Goal: Information Seeking & Learning: Check status

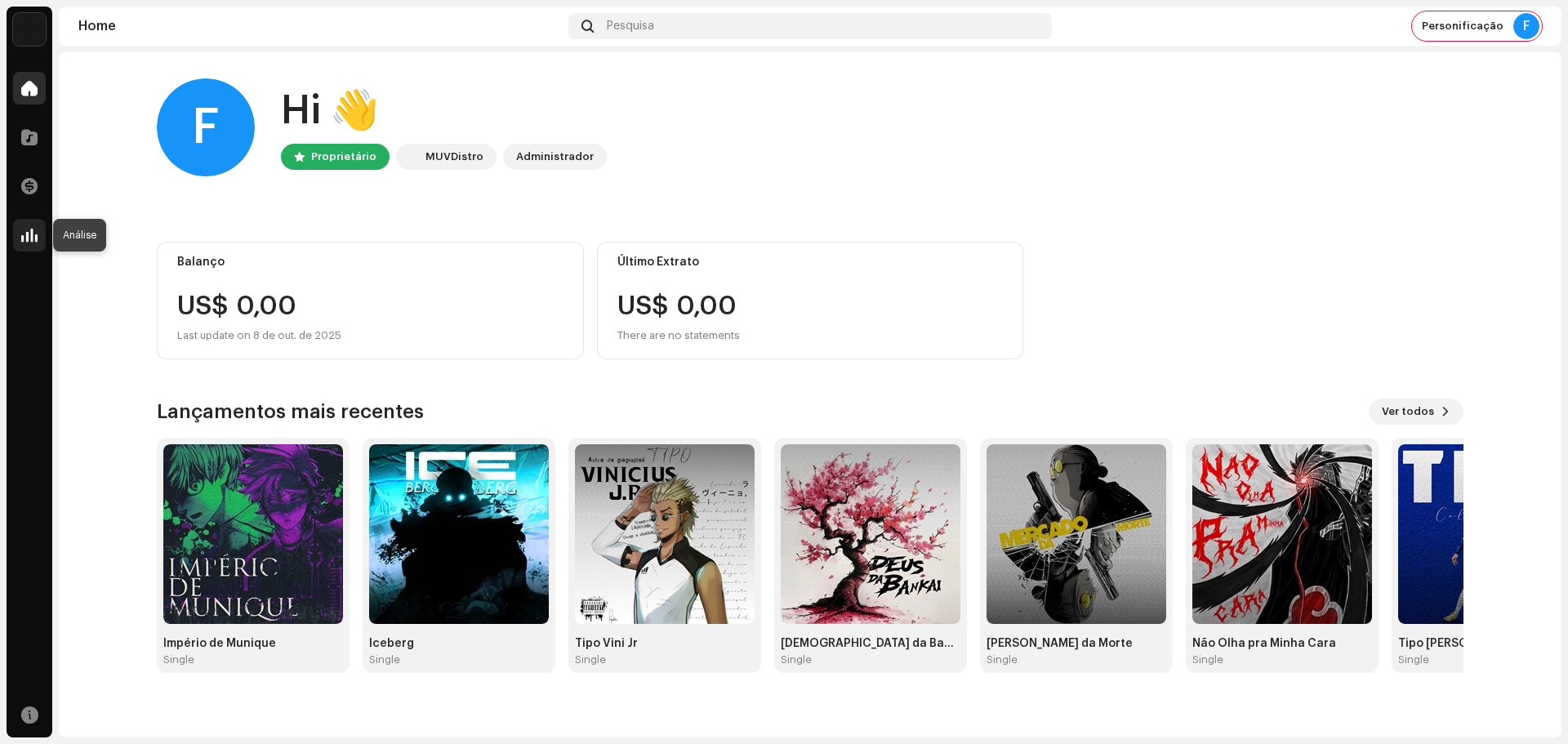
click at [26, 231] on span at bounding box center [29, 235] width 16 height 13
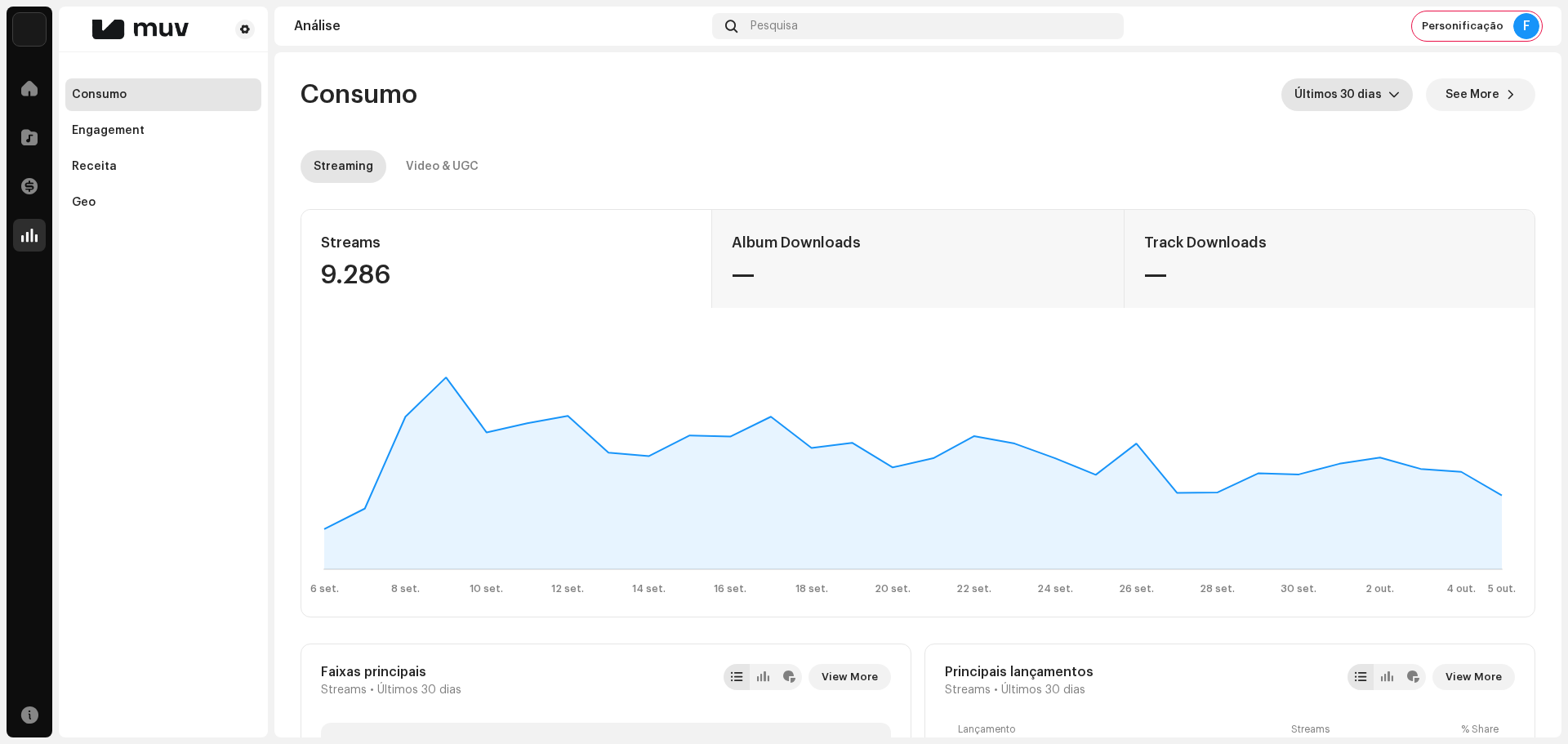
click at [1389, 97] on icon "dropdown trigger" at bounding box center [1394, 95] width 10 height 5
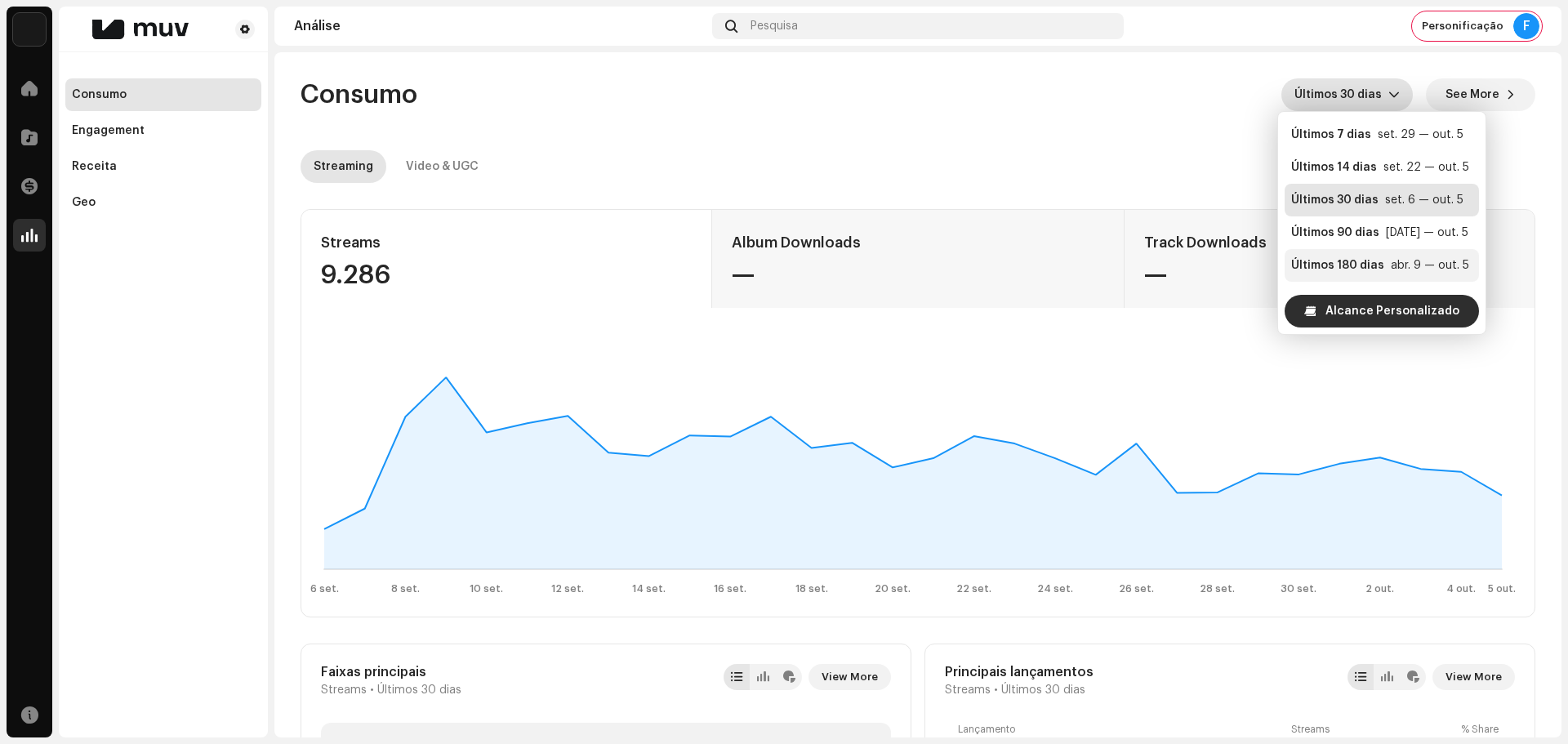
click at [1335, 266] on div "Últimos 180 dias" at bounding box center [1337, 265] width 93 height 16
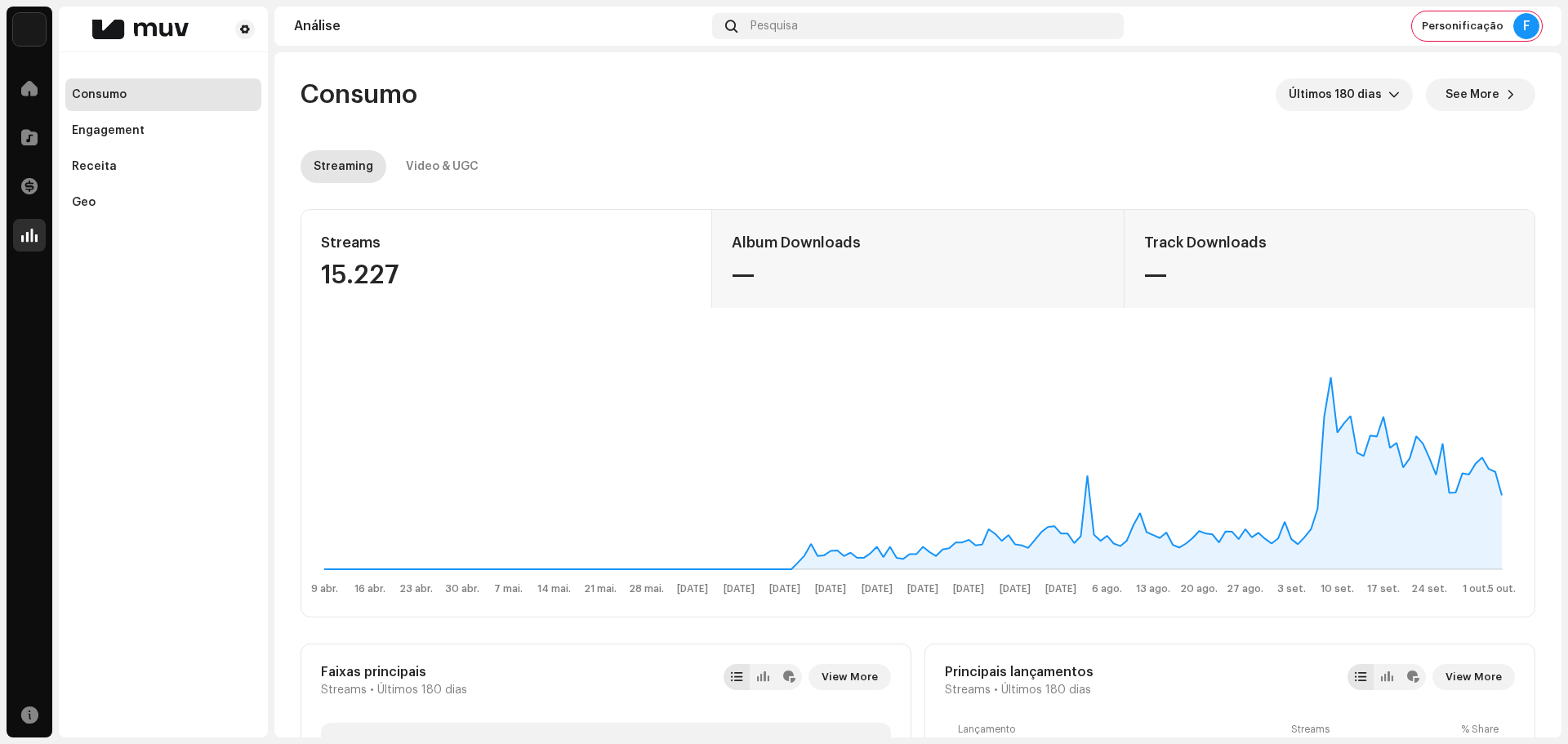
click at [389, 269] on div "15.227" at bounding box center [506, 275] width 371 height 27
copy div "15.227"
click at [464, 169] on div "Video & UGC" at bounding box center [442, 167] width 73 height 33
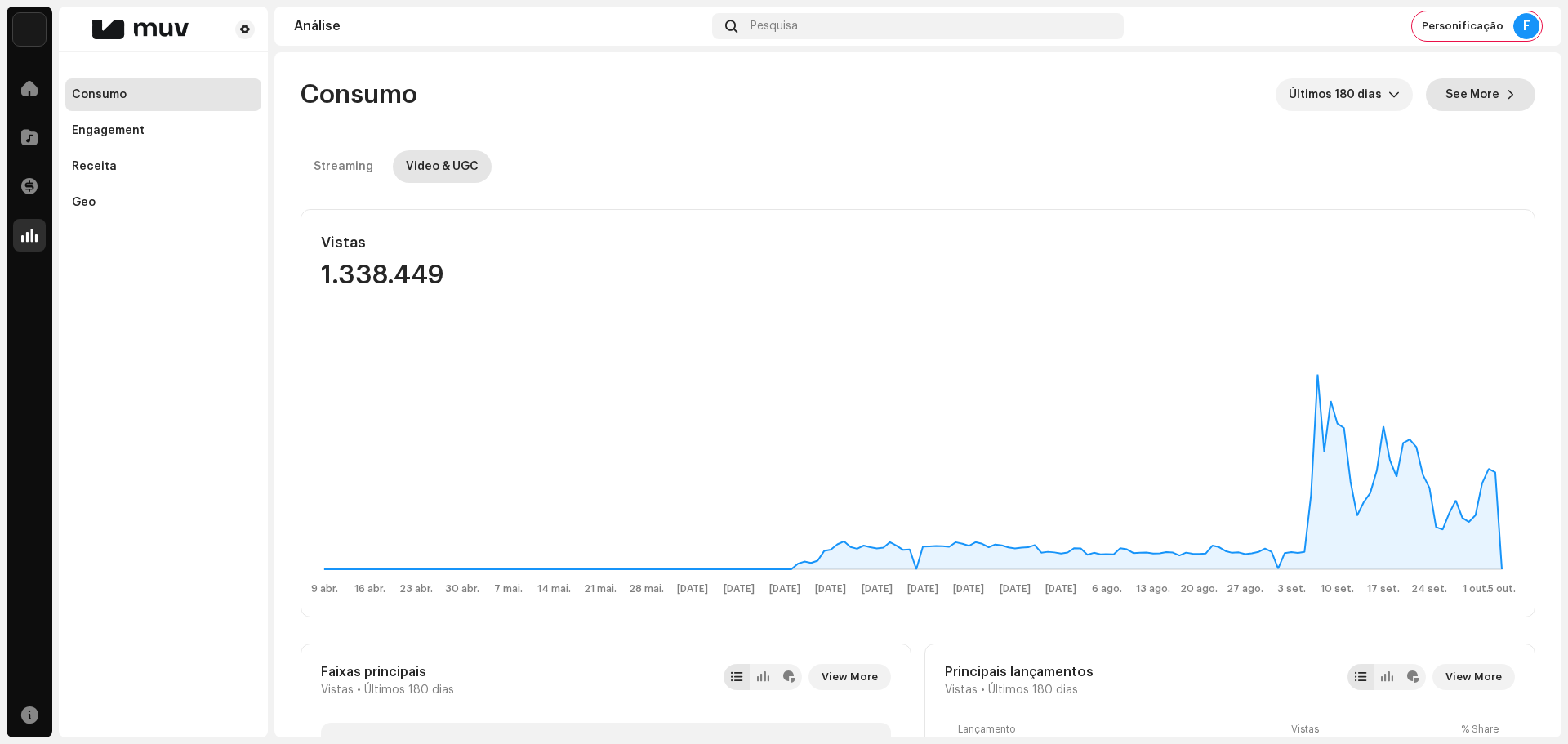
click at [1484, 98] on span "See More" at bounding box center [1471, 95] width 54 height 33
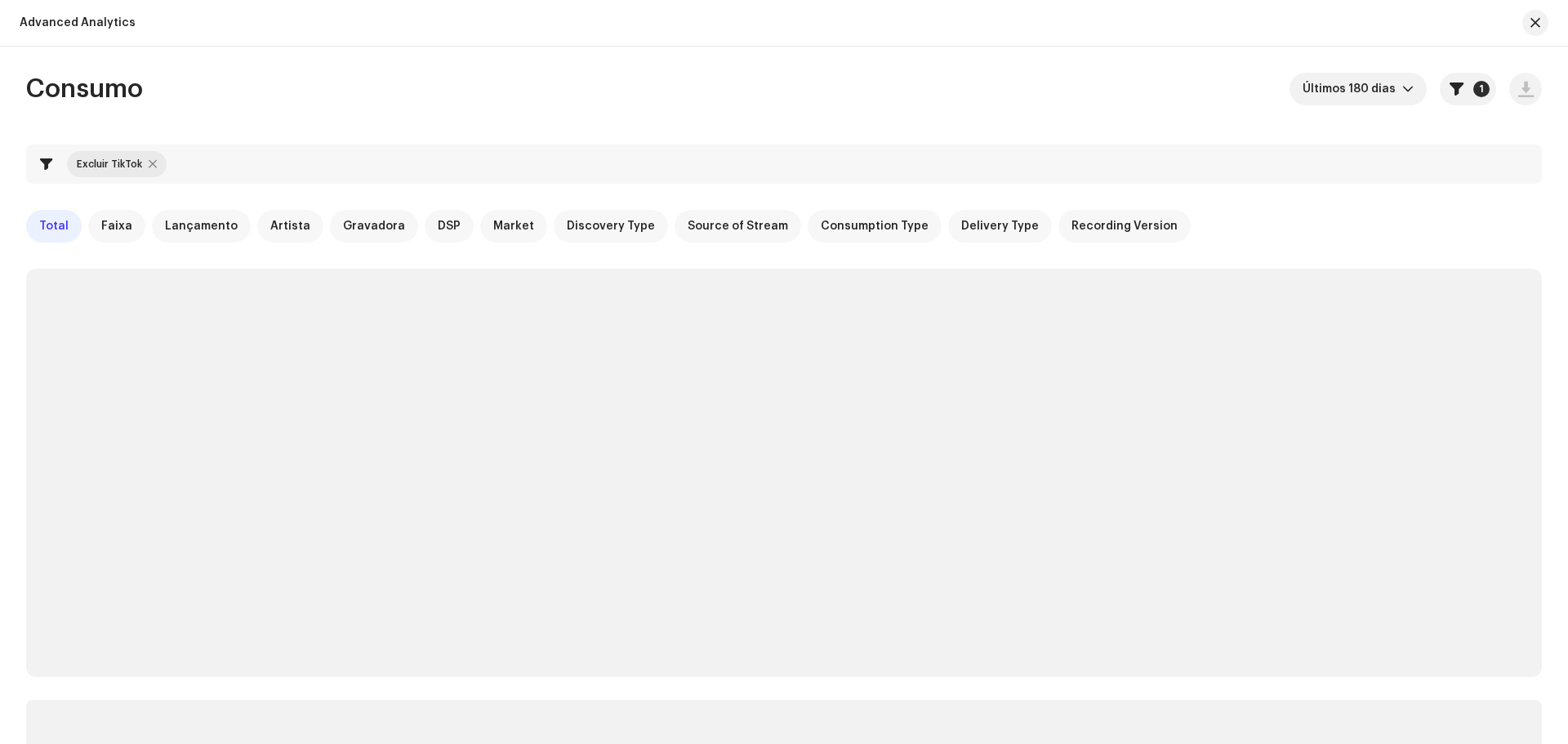
click at [149, 163] on div at bounding box center [152, 164] width 8 height 13
checkbox input "false"
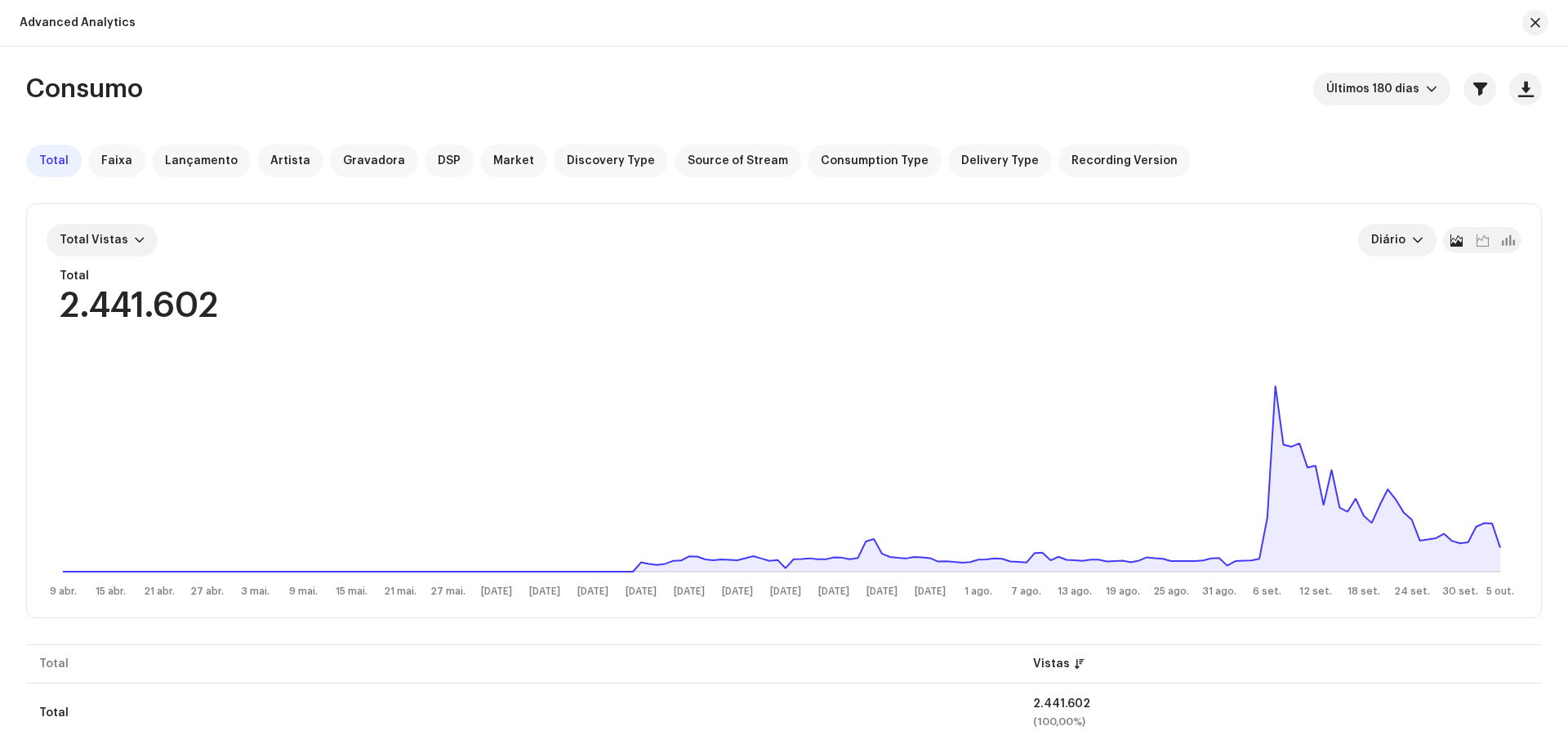
click at [183, 309] on div "2.441.602" at bounding box center [138, 306] width 158 height 35
copy div "2.441.602"
click at [1532, 21] on span "button" at bounding box center [1534, 22] width 10 height 13
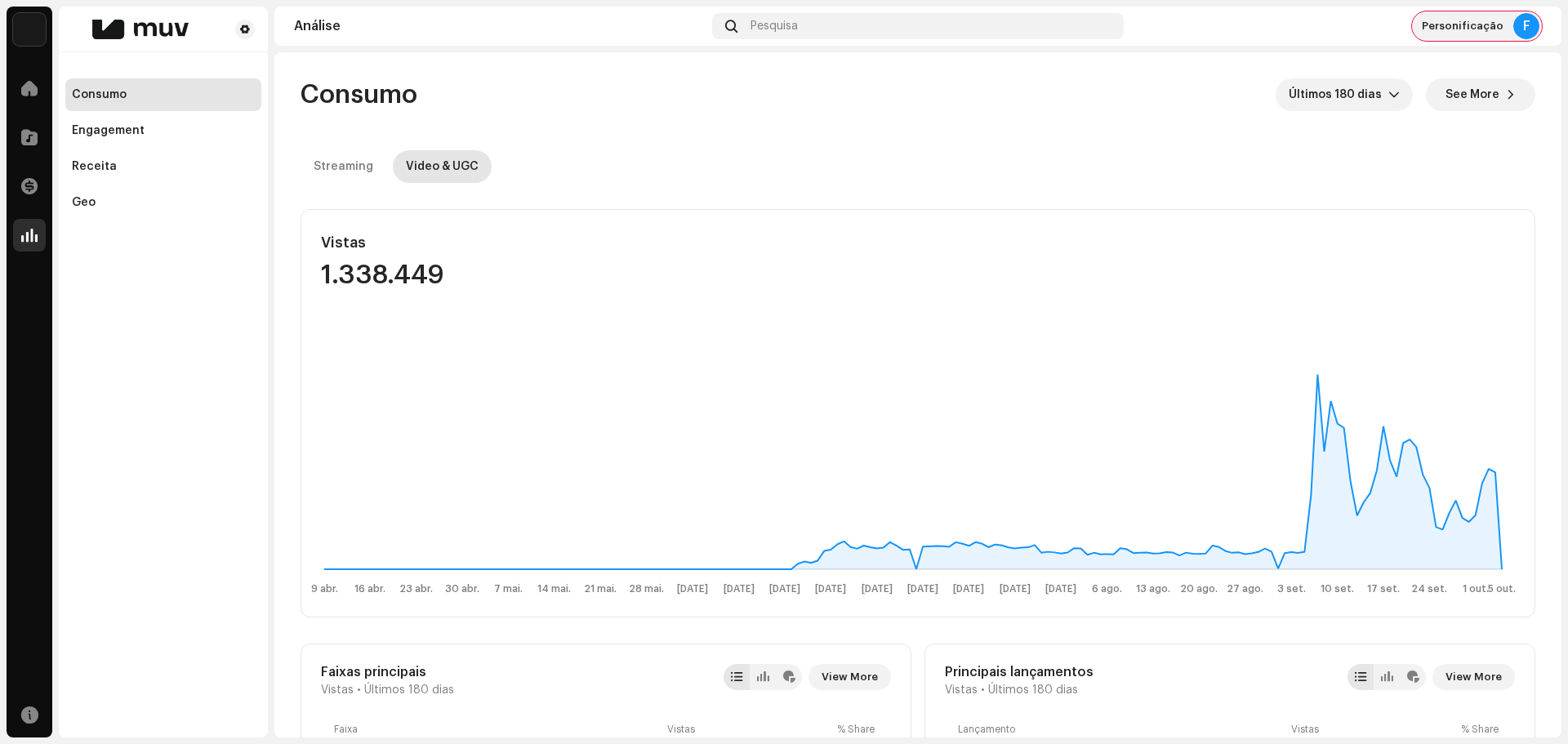
click at [1489, 24] on span "Personificação" at bounding box center [1463, 26] width 81 height 13
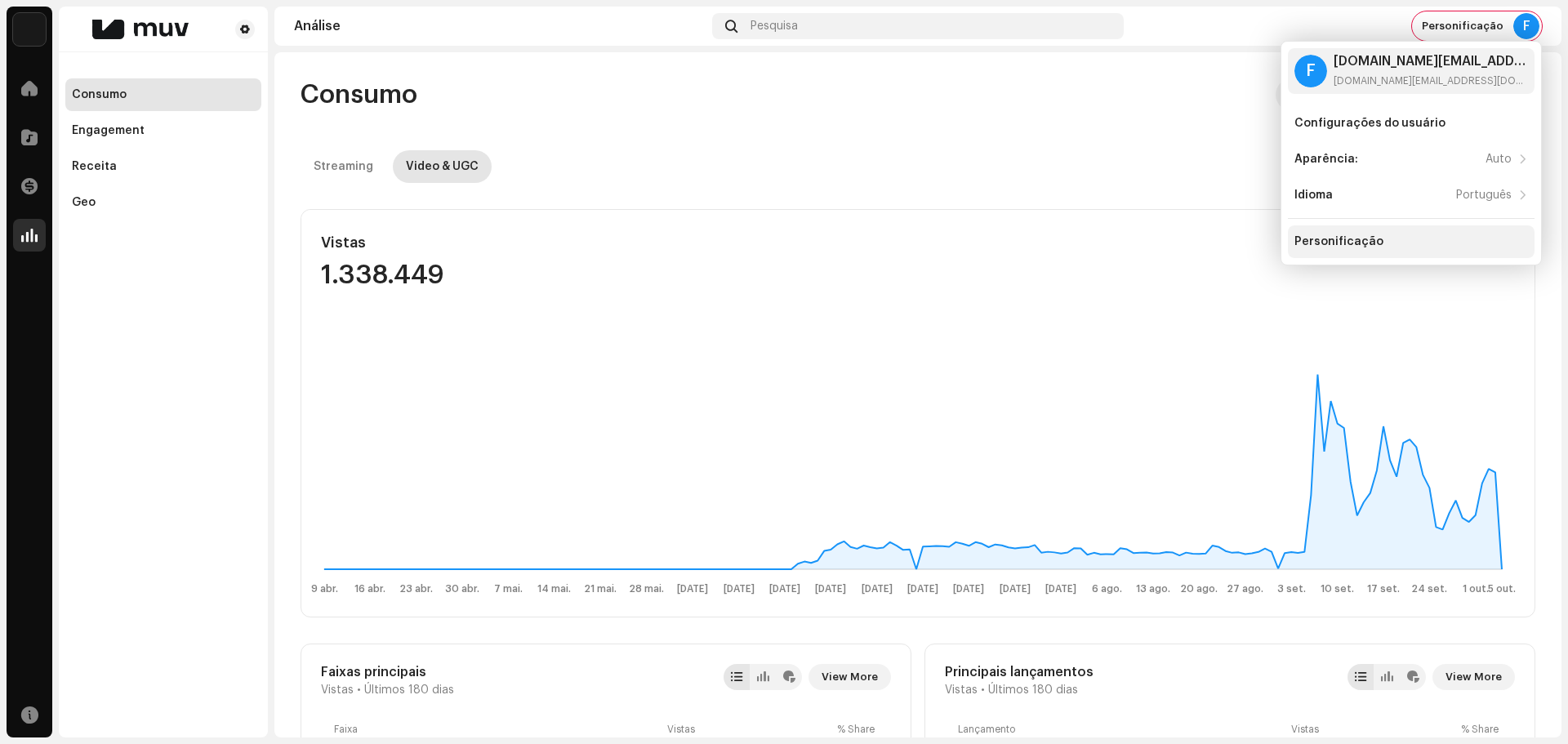
click at [1386, 245] on div "Personificação" at bounding box center [1411, 242] width 234 height 13
